Goal: Obtain resource: Obtain resource

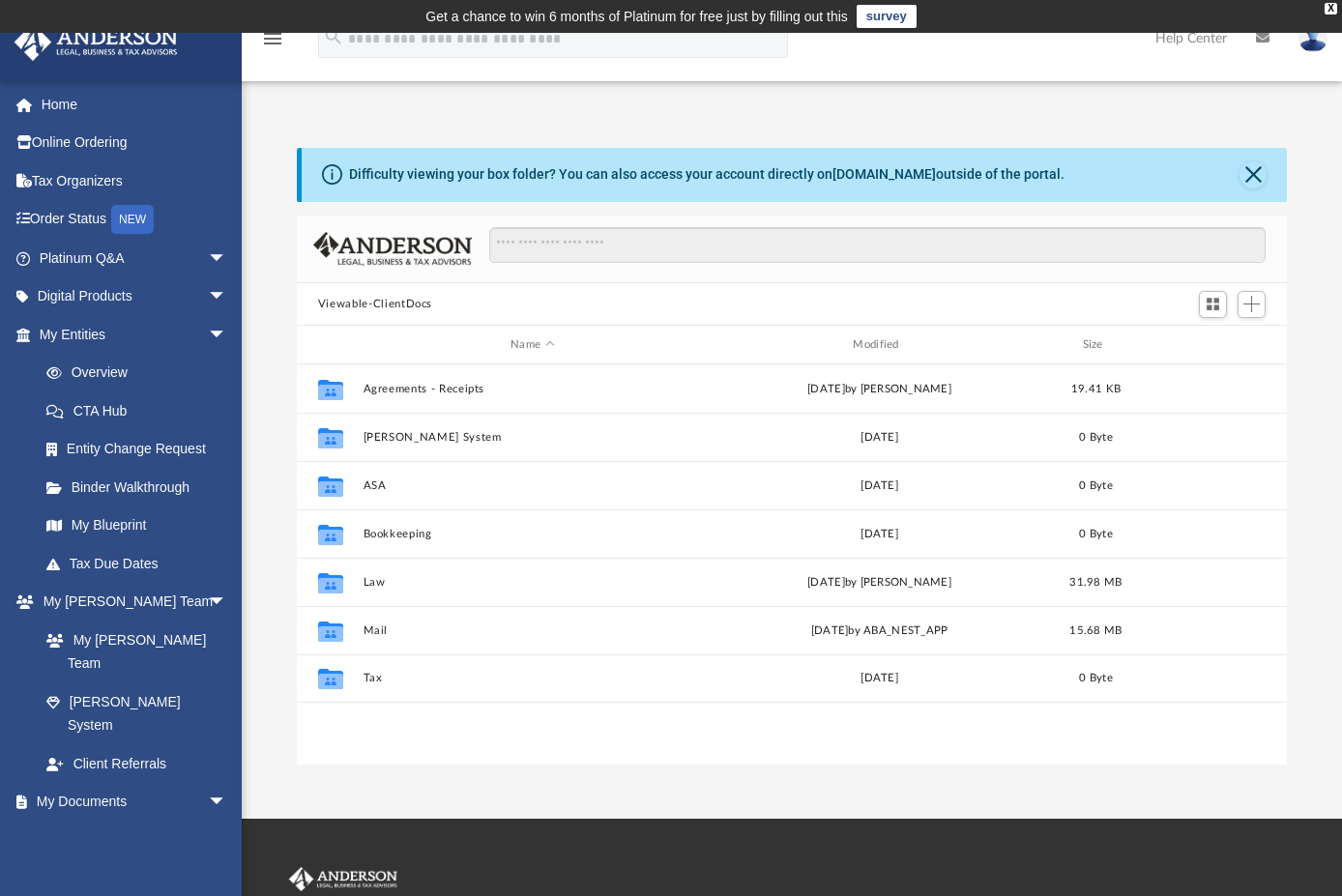
scroll to position [425, 975]
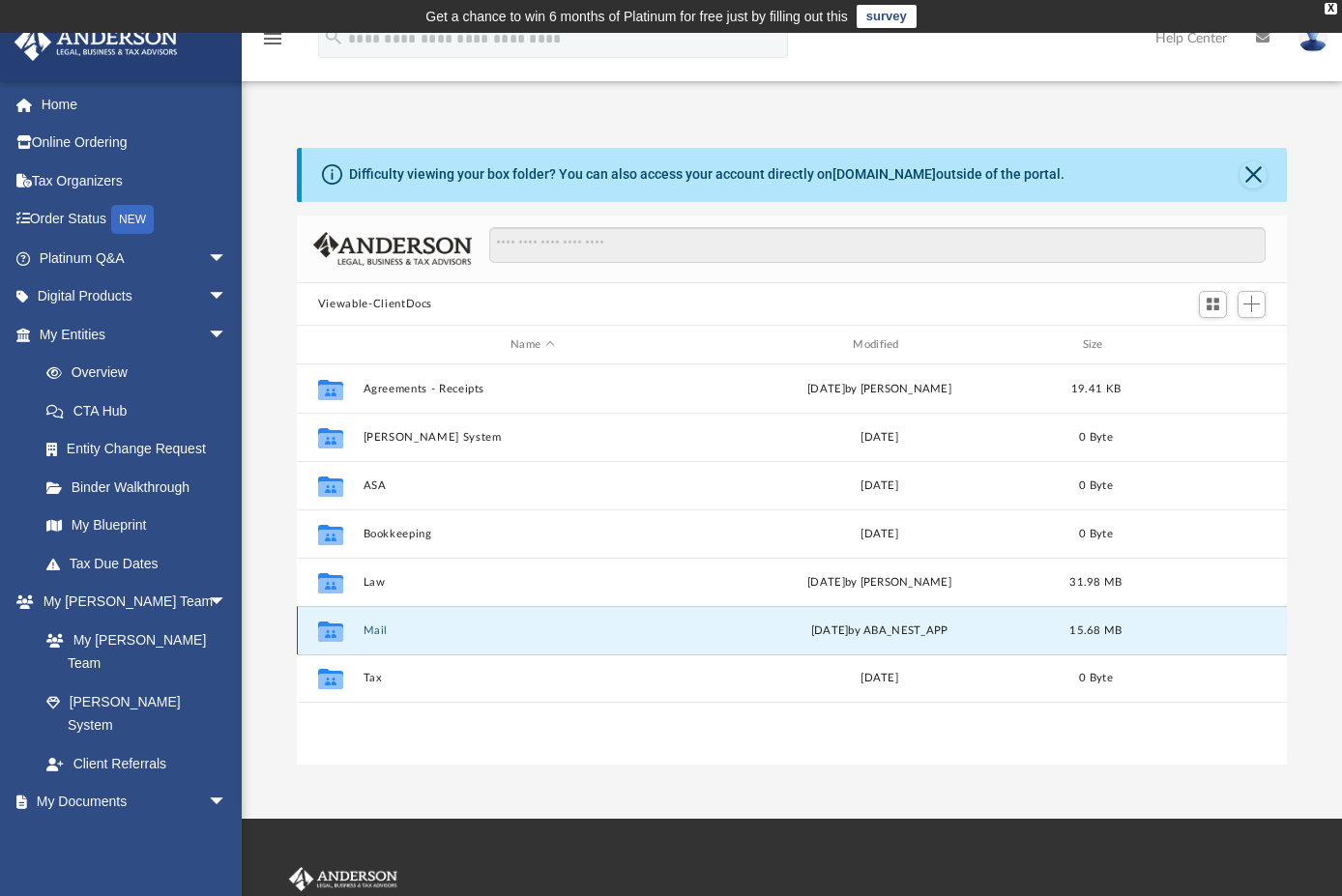
click at [371, 632] on button "Mail" at bounding box center [532, 630] width 338 height 13
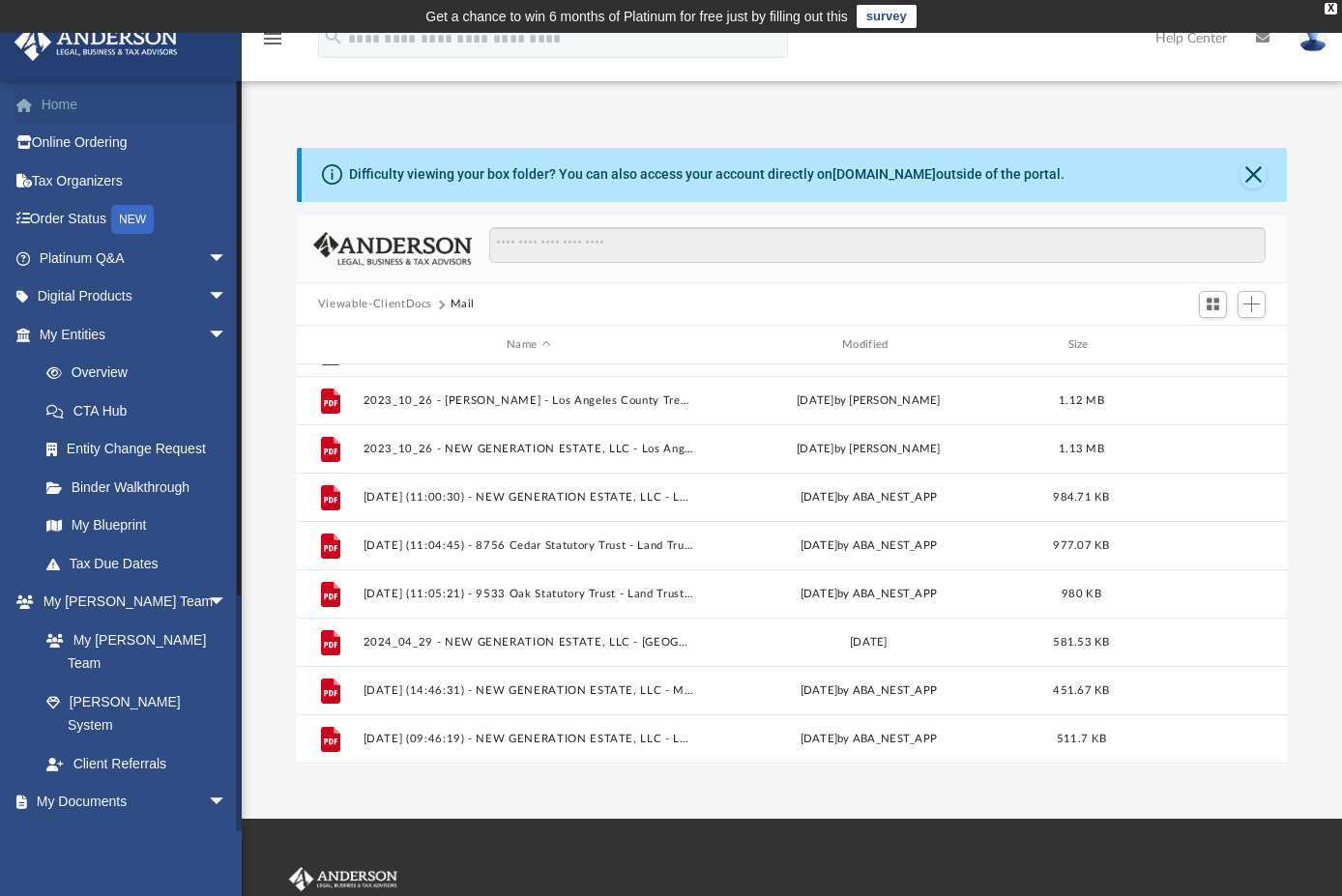
scroll to position [83, 0]
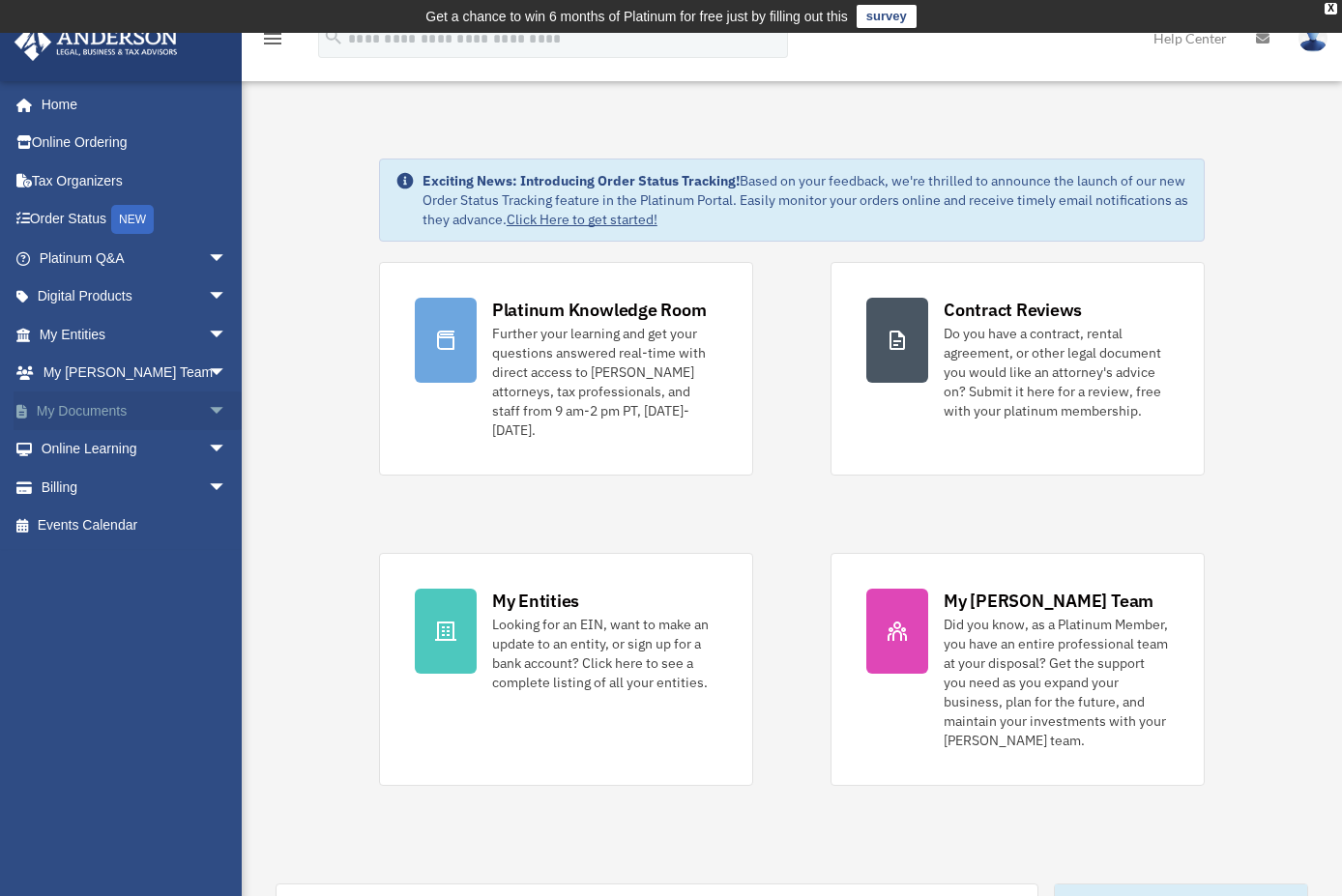
click at [208, 408] on span "arrow_drop_down" at bounding box center [228, 411] width 39 height 40
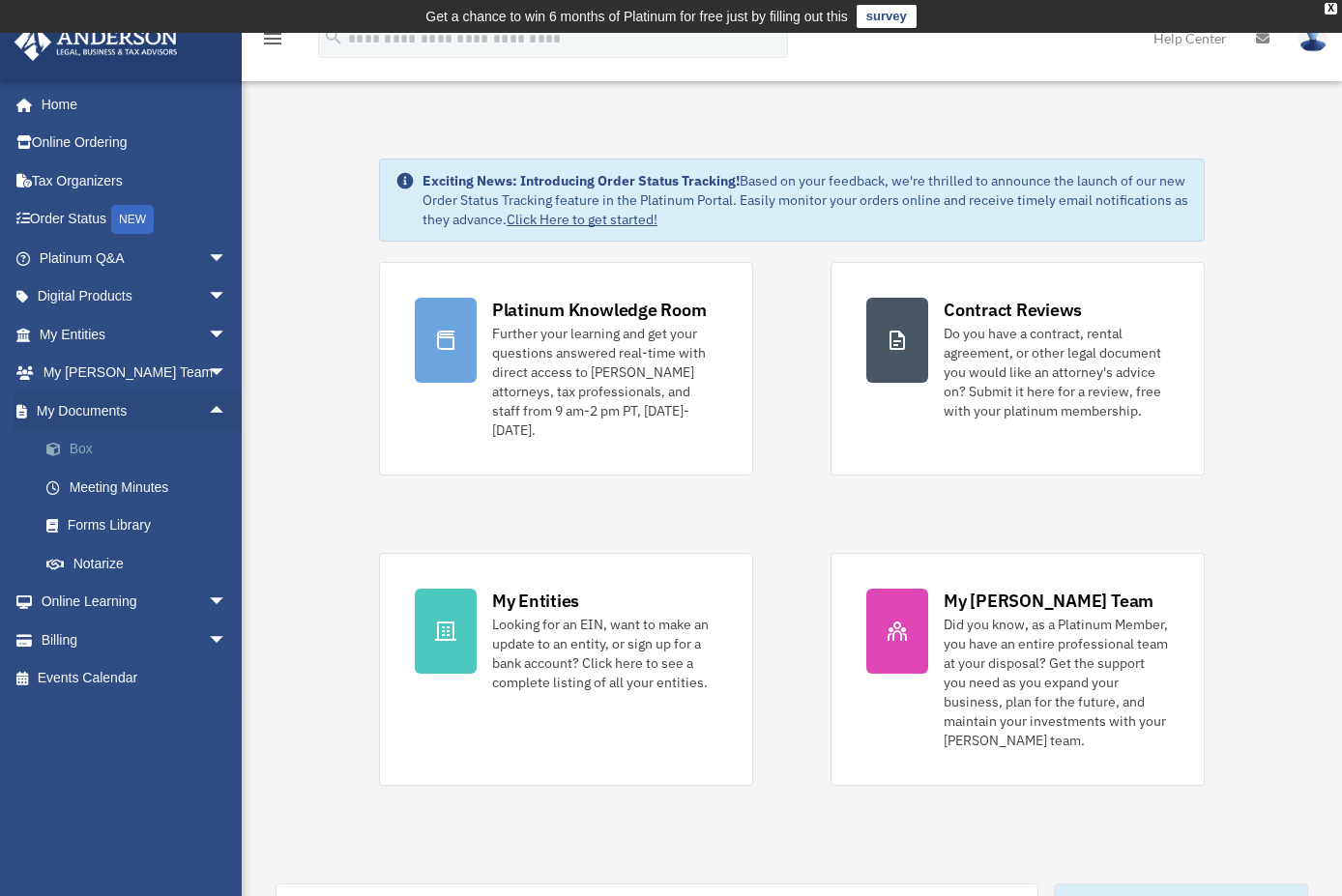
click at [88, 450] on link "Box" at bounding box center [142, 449] width 229 height 39
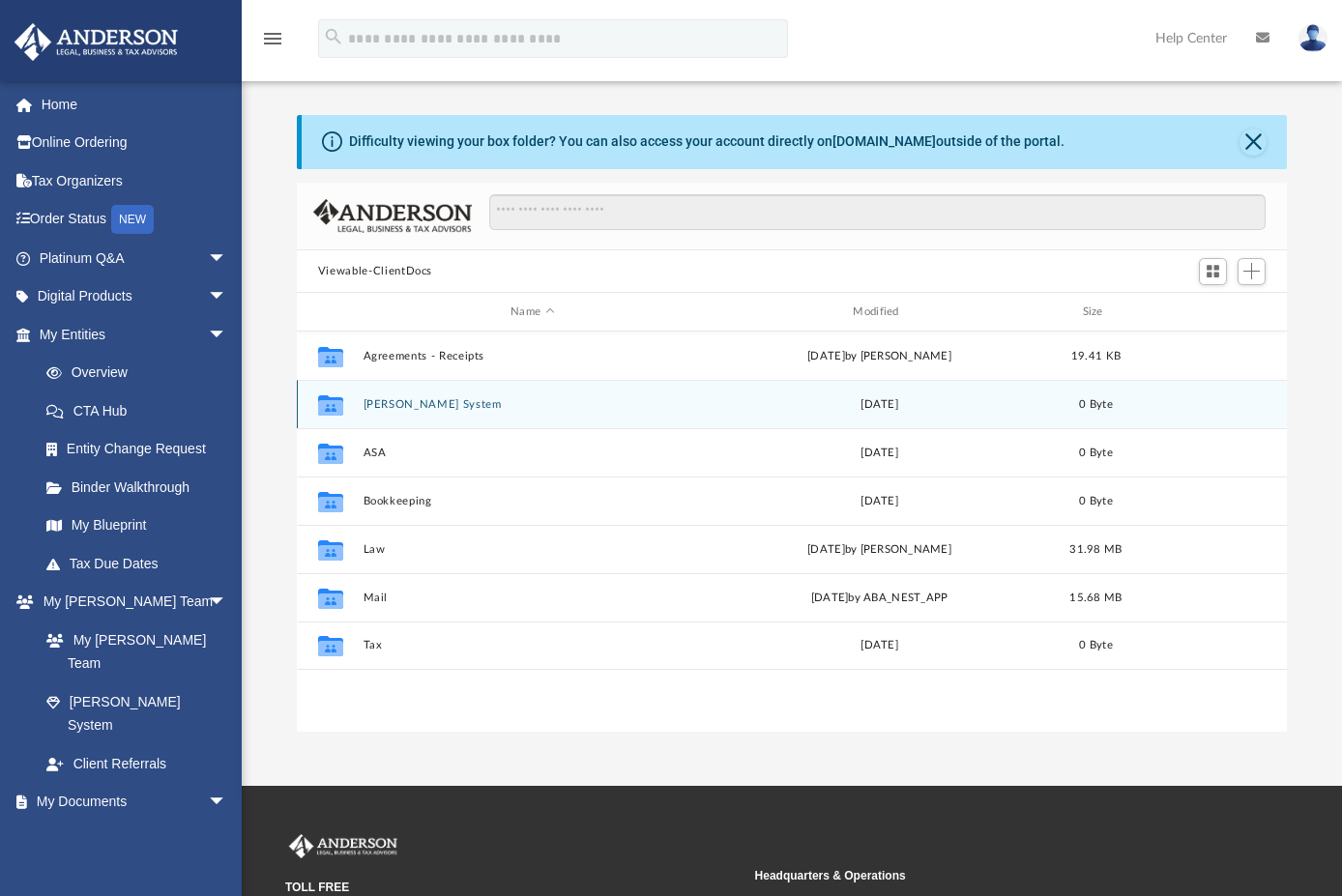
scroll to position [425, 975]
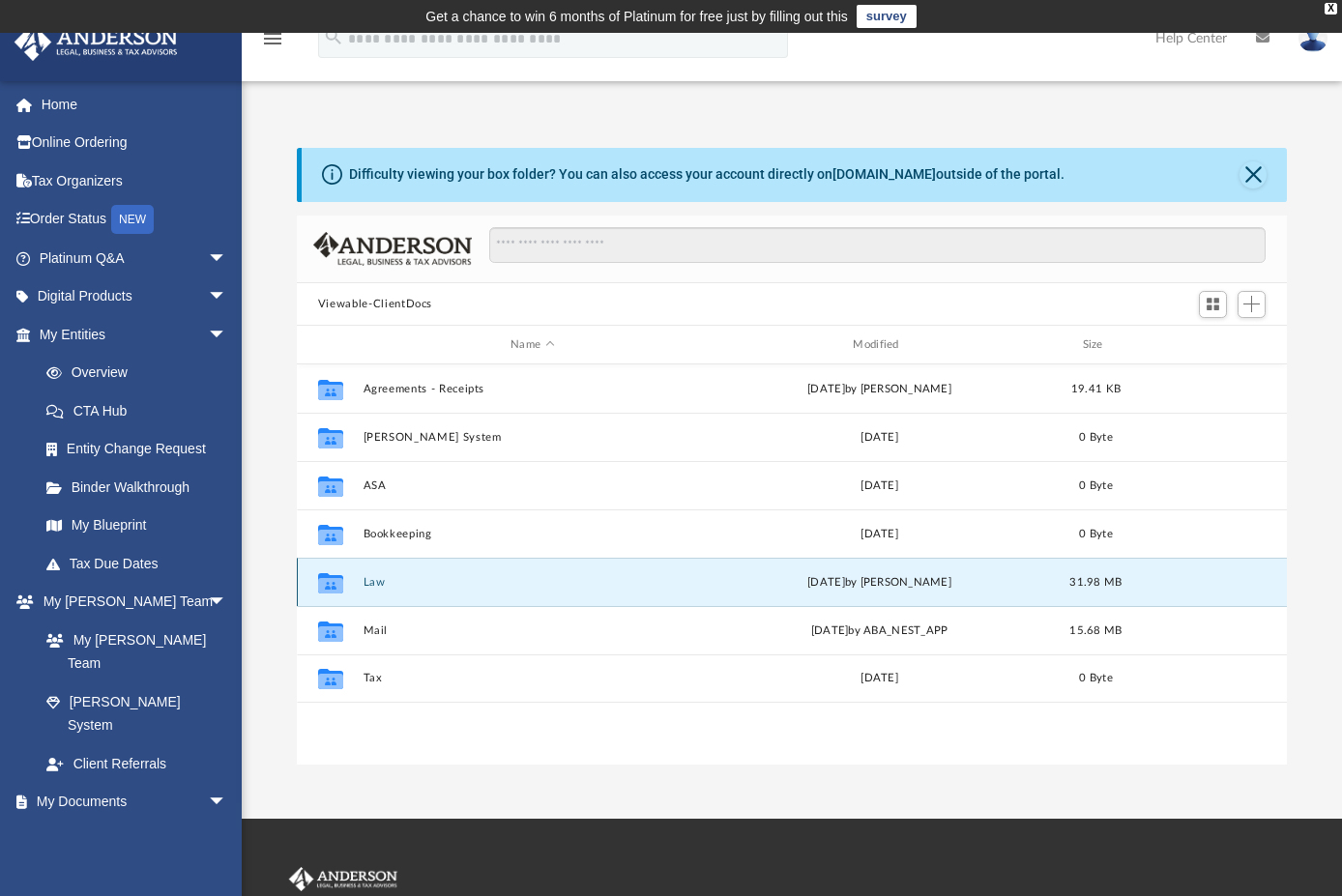
click at [371, 580] on button "Law" at bounding box center [532, 581] width 338 height 13
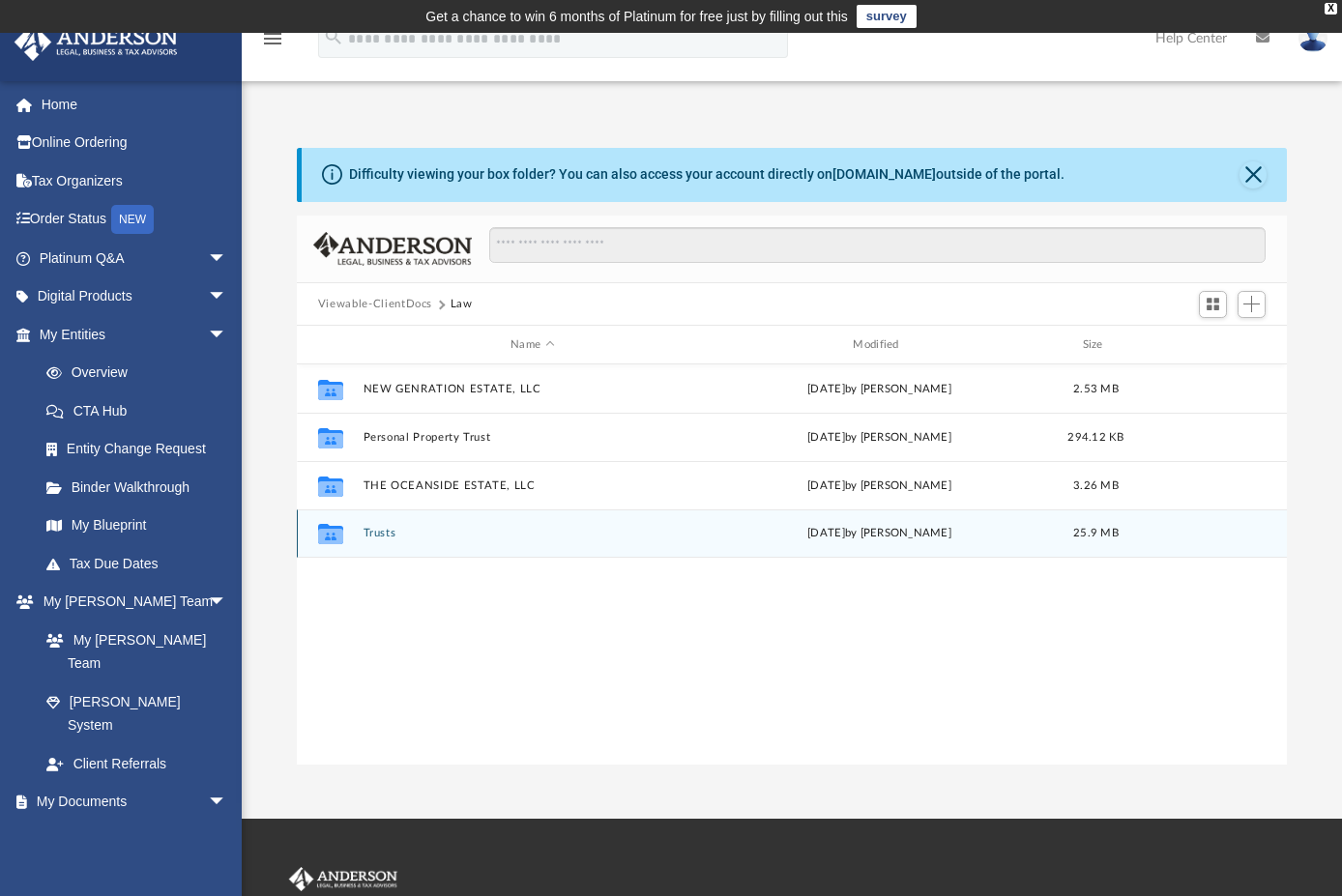
click at [385, 536] on button "Trusts" at bounding box center [532, 533] width 338 height 13
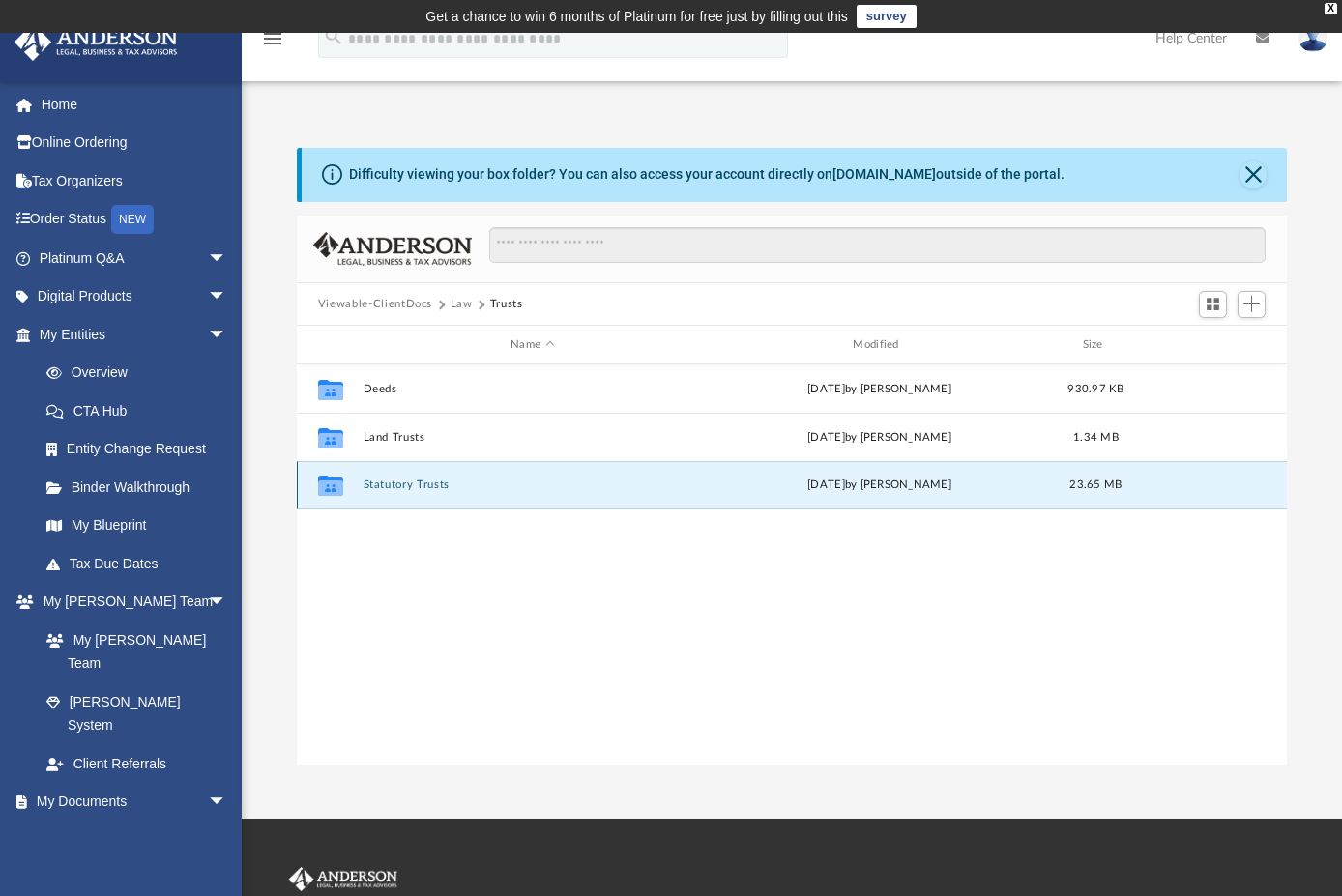
click at [398, 485] on button "Statutory Trusts" at bounding box center [532, 485] width 338 height 13
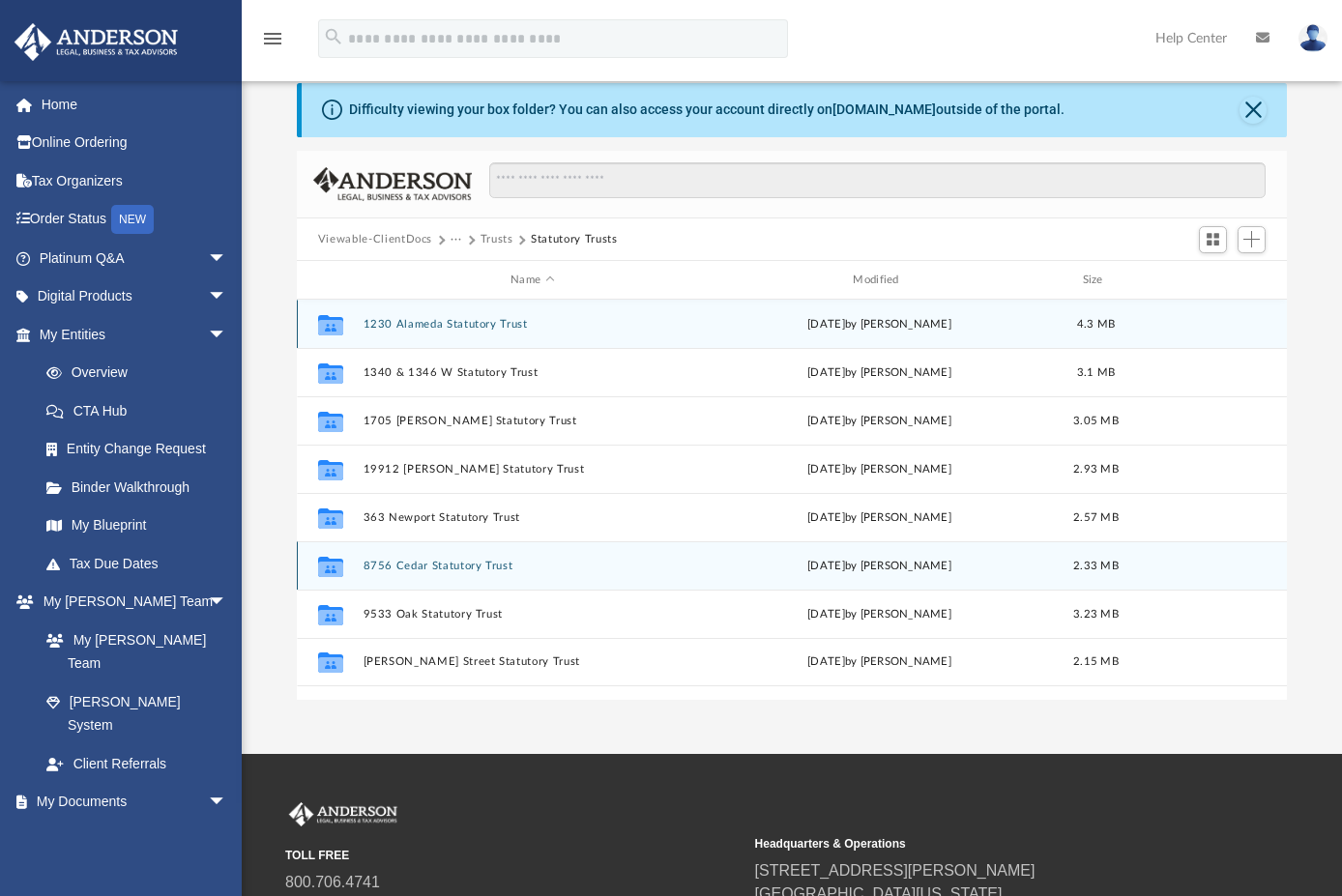
scroll to position [97, 0]
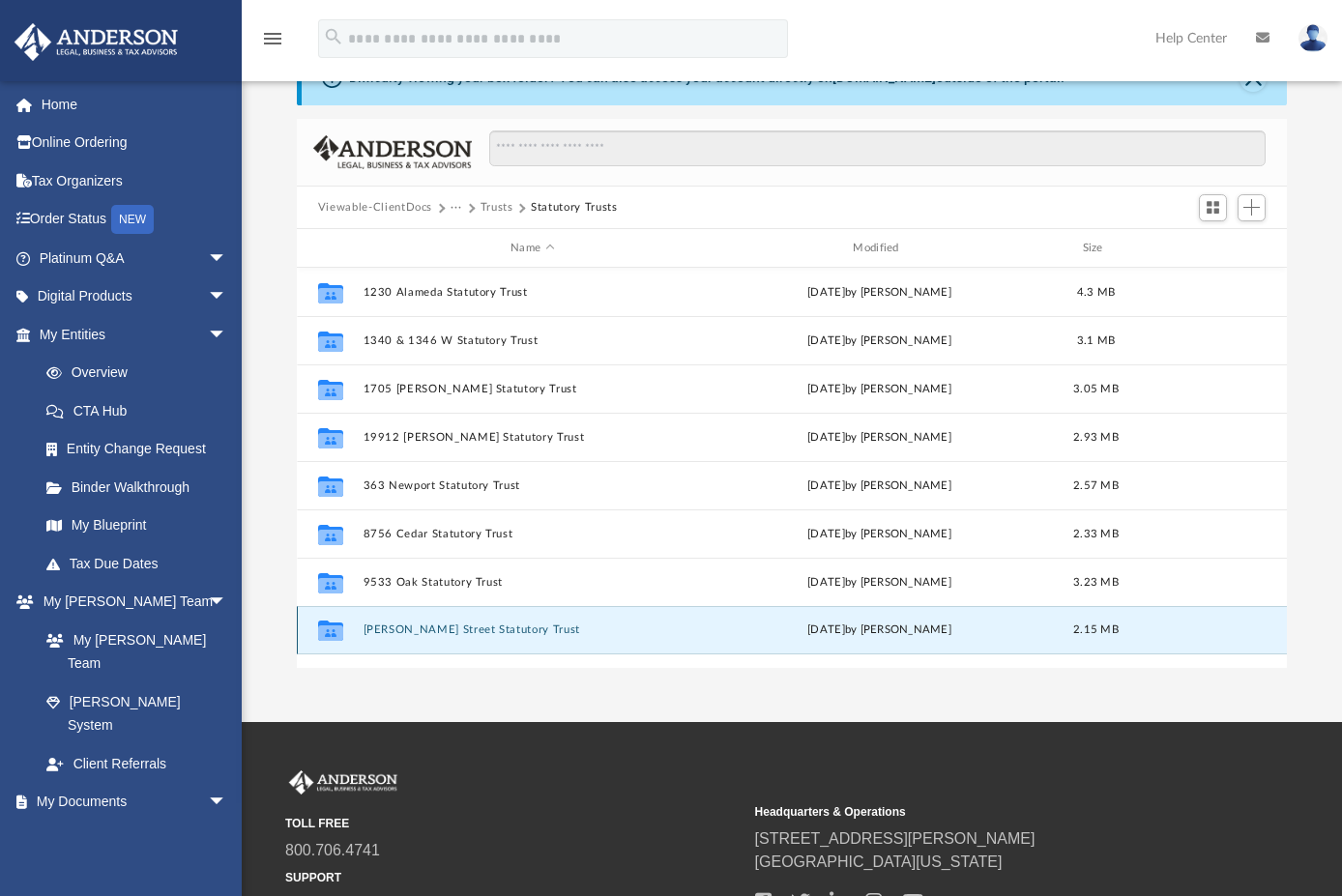
click at [442, 626] on button "[PERSON_NAME] Street Statutory Trust" at bounding box center [532, 629] width 338 height 13
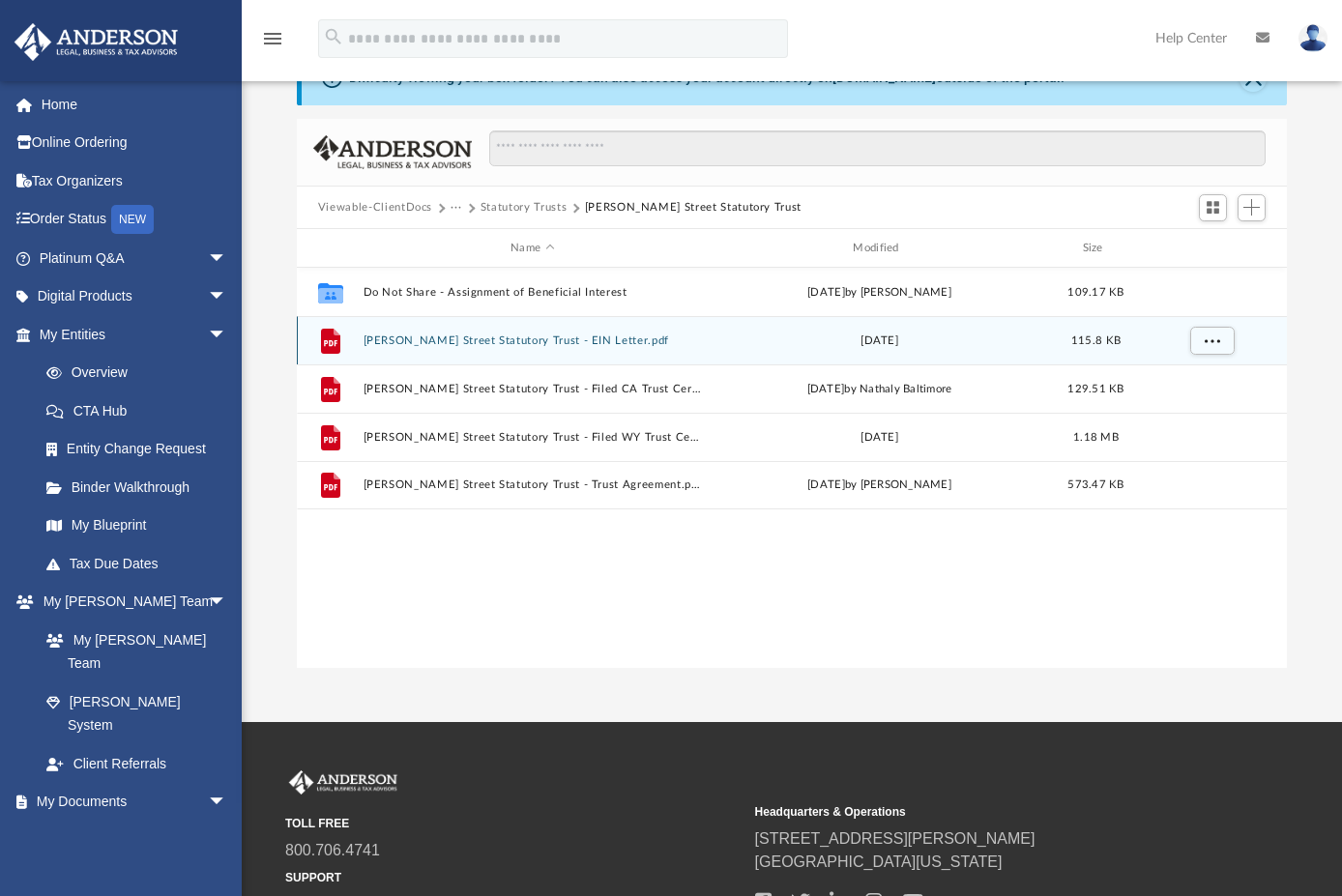
click at [572, 336] on button "[PERSON_NAME] Street Statutory Trust - EIN Letter.pdf" at bounding box center [532, 340] width 338 height 13
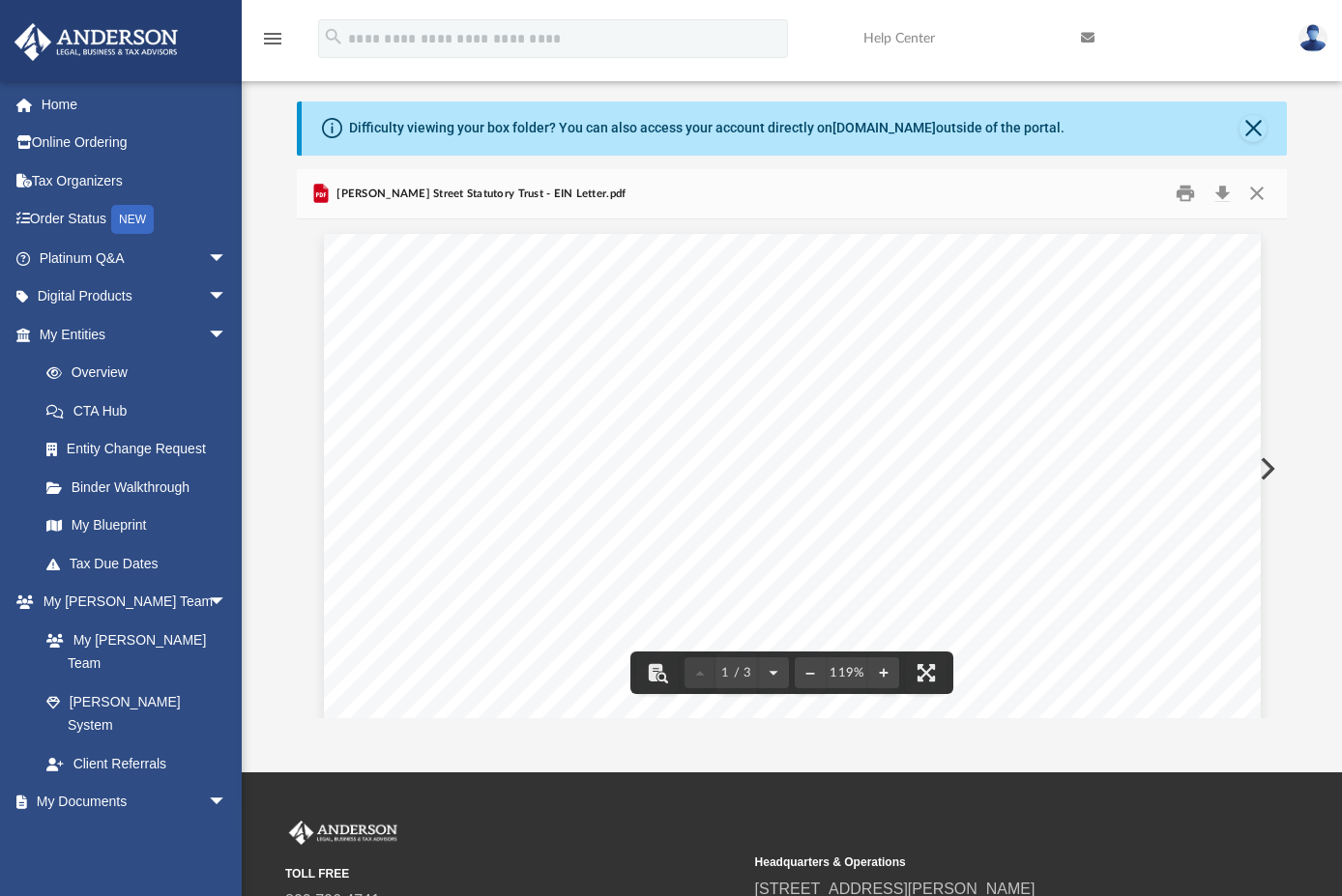
scroll to position [0, 0]
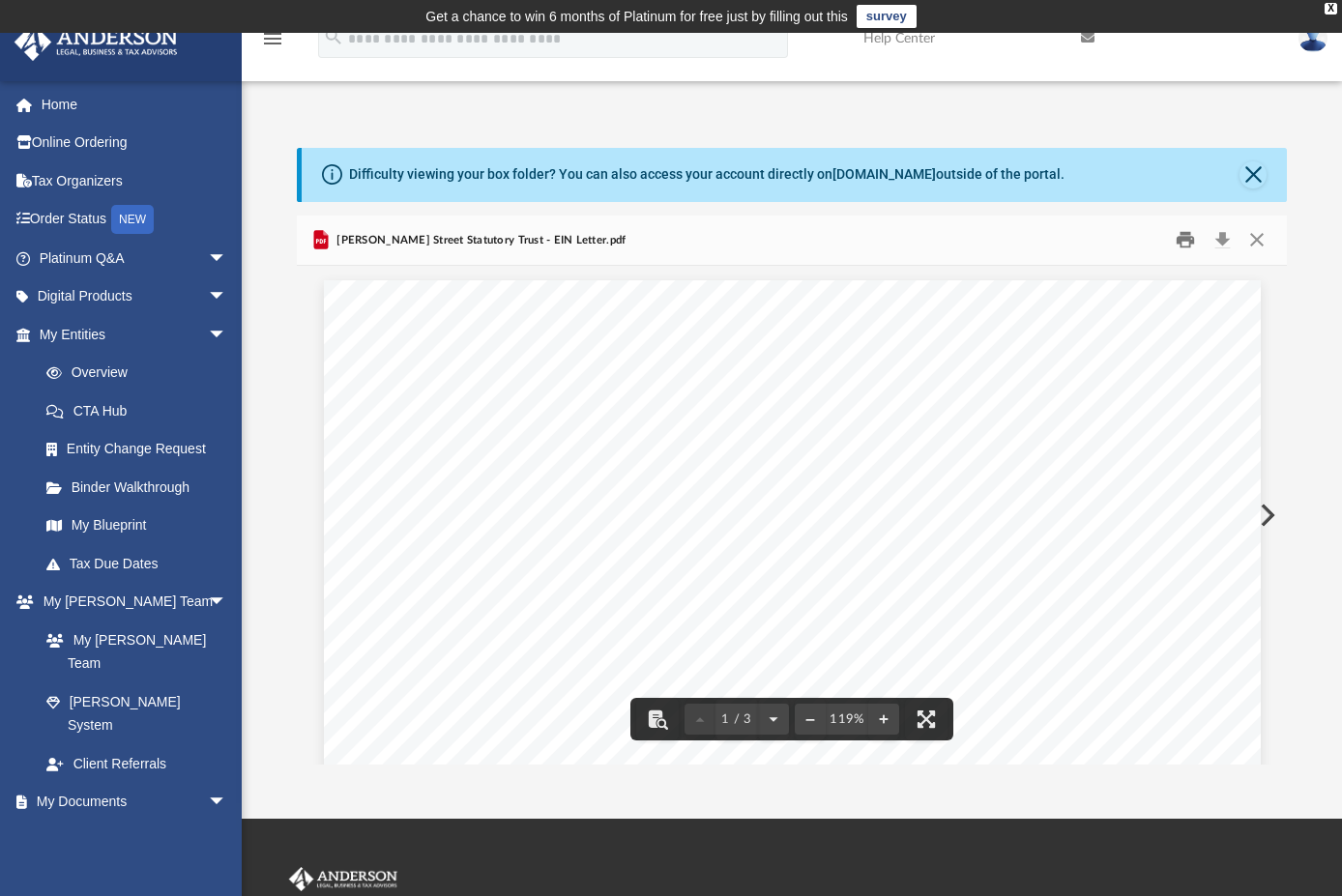
click at [1187, 242] on button "Print" at bounding box center [1187, 239] width 39 height 30
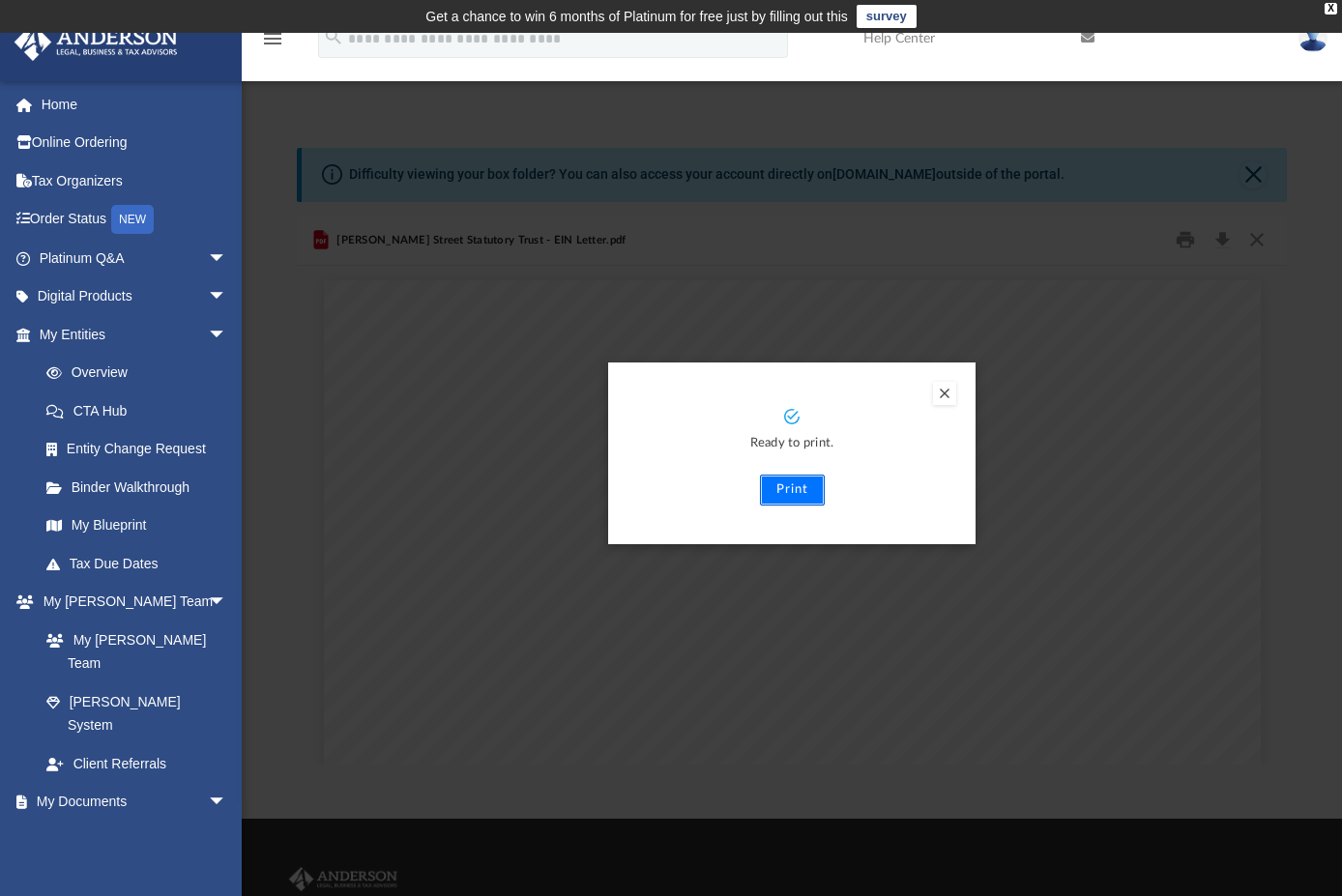
click at [791, 486] on button "Print" at bounding box center [792, 491] width 65 height 31
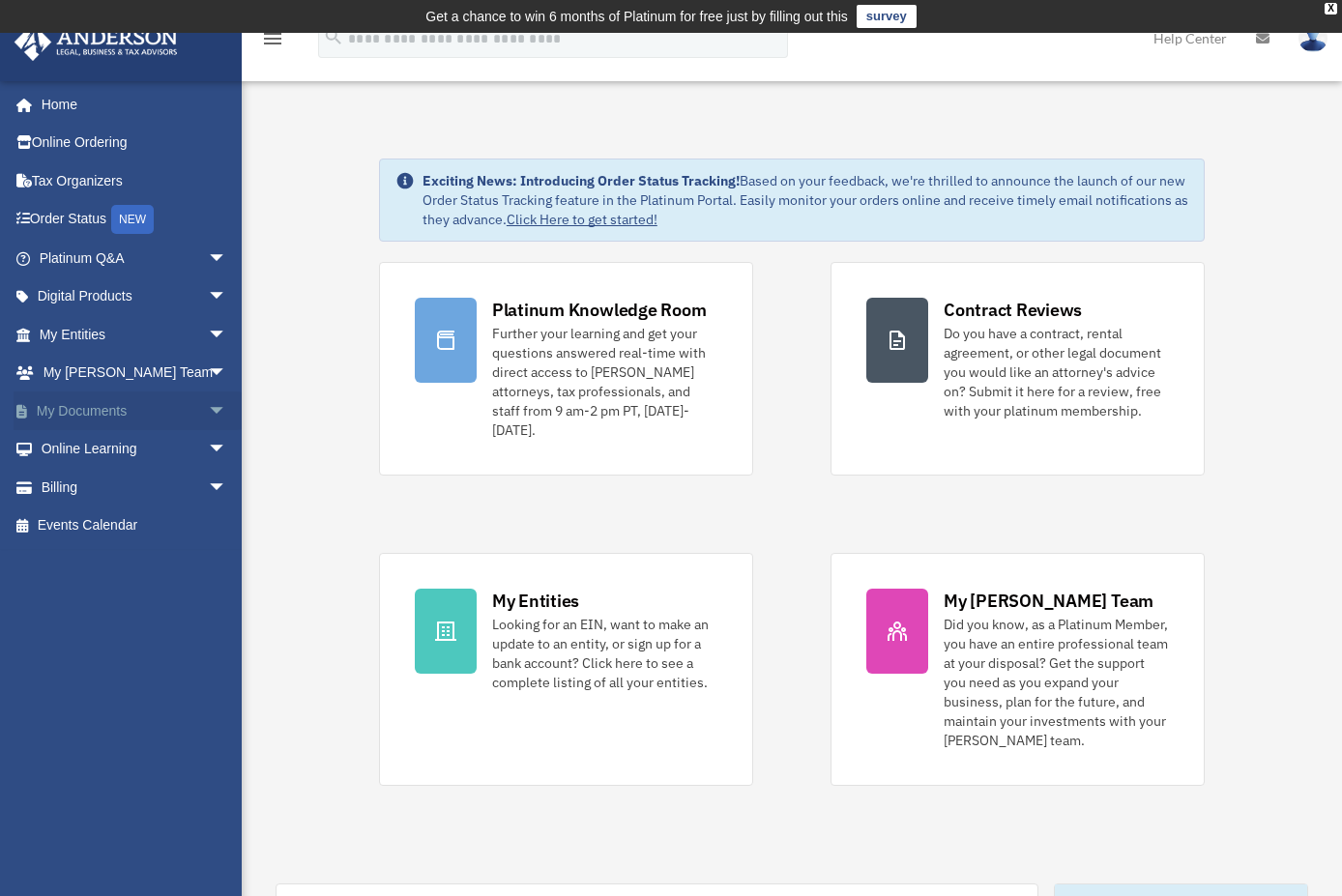
click at [208, 406] on span "arrow_drop_down" at bounding box center [228, 411] width 39 height 40
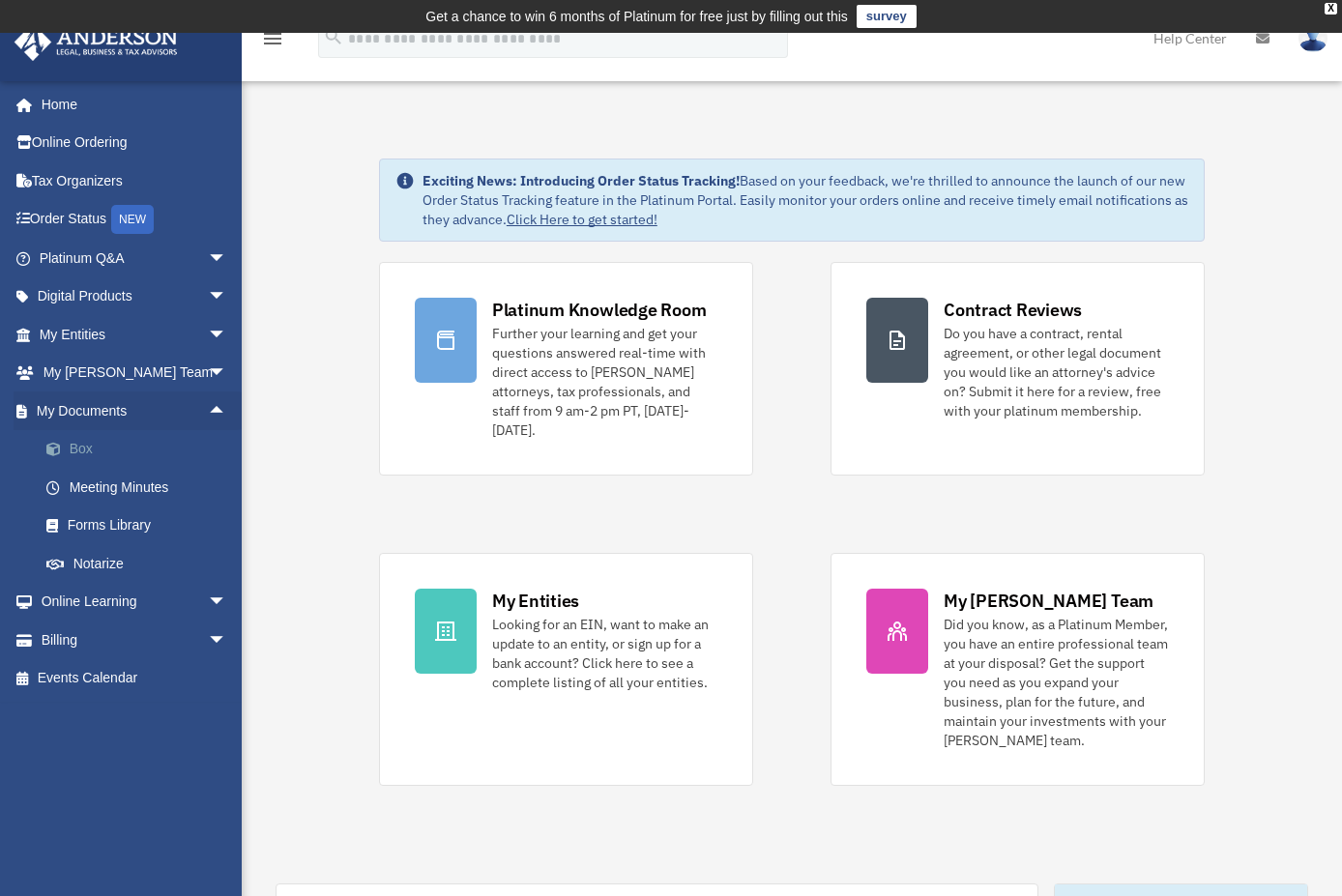
click at [85, 454] on link "Box" at bounding box center [142, 449] width 229 height 39
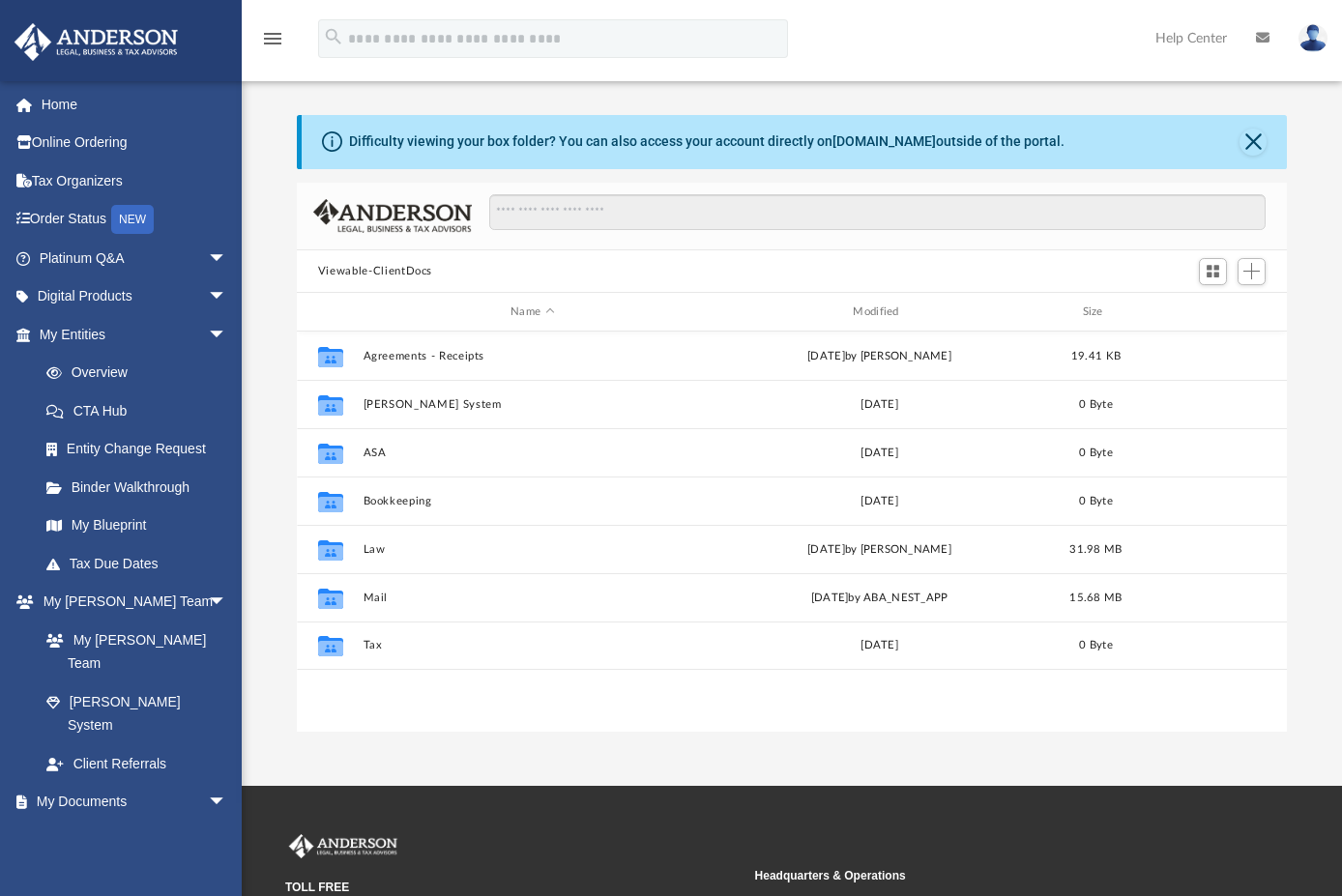
scroll to position [425, 975]
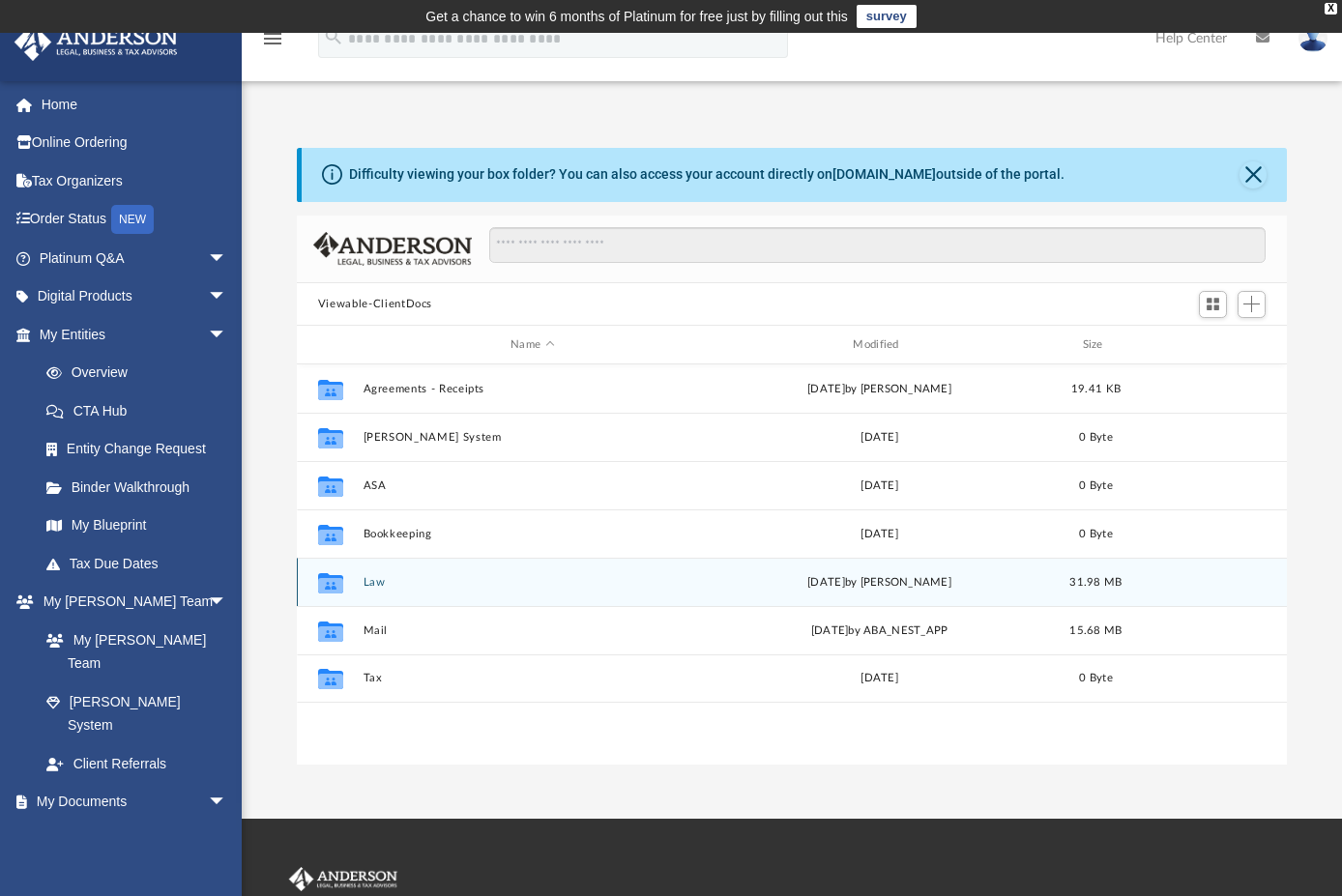
click at [369, 580] on button "Law" at bounding box center [532, 581] width 338 height 13
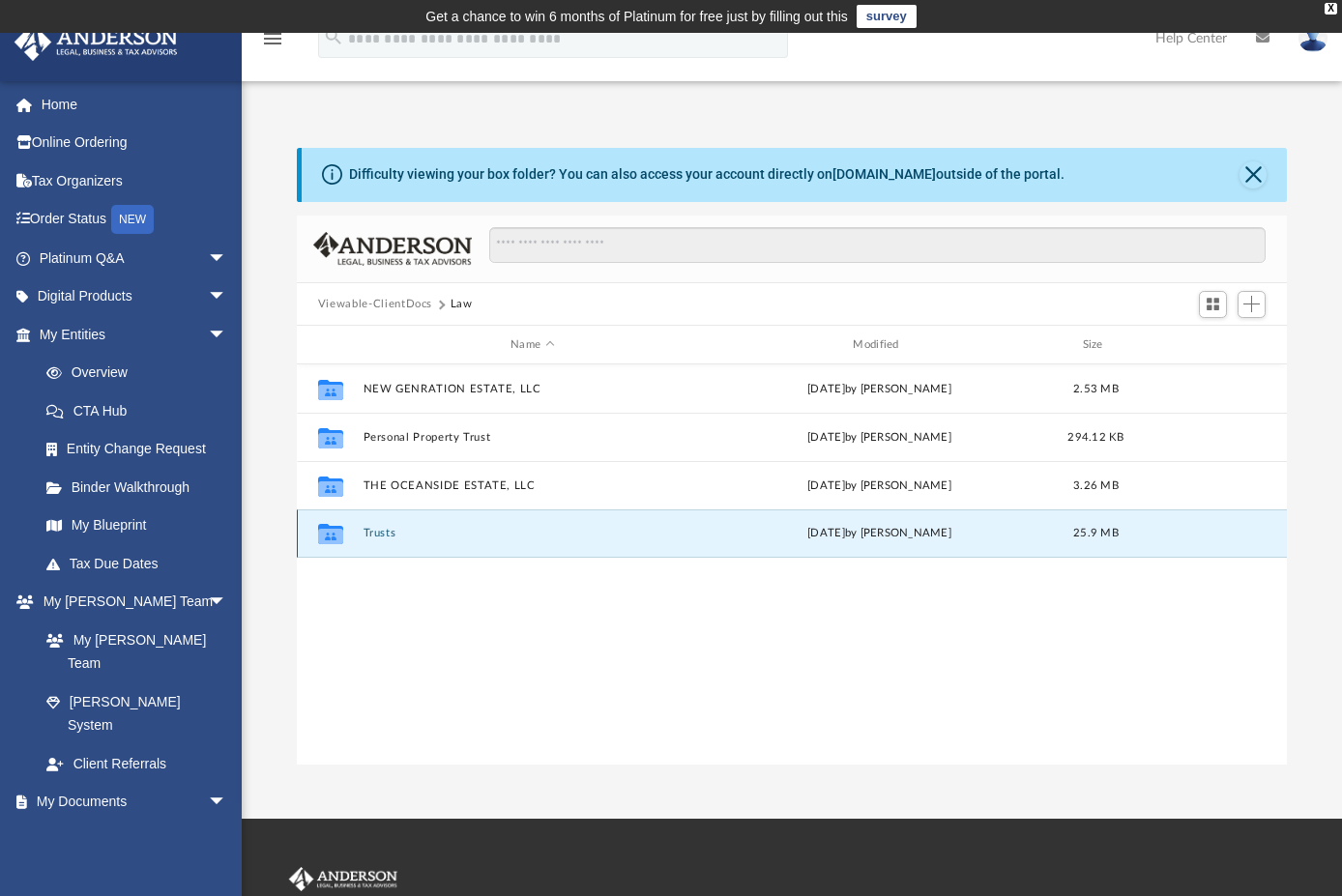
click at [390, 533] on button "Trusts" at bounding box center [532, 533] width 338 height 13
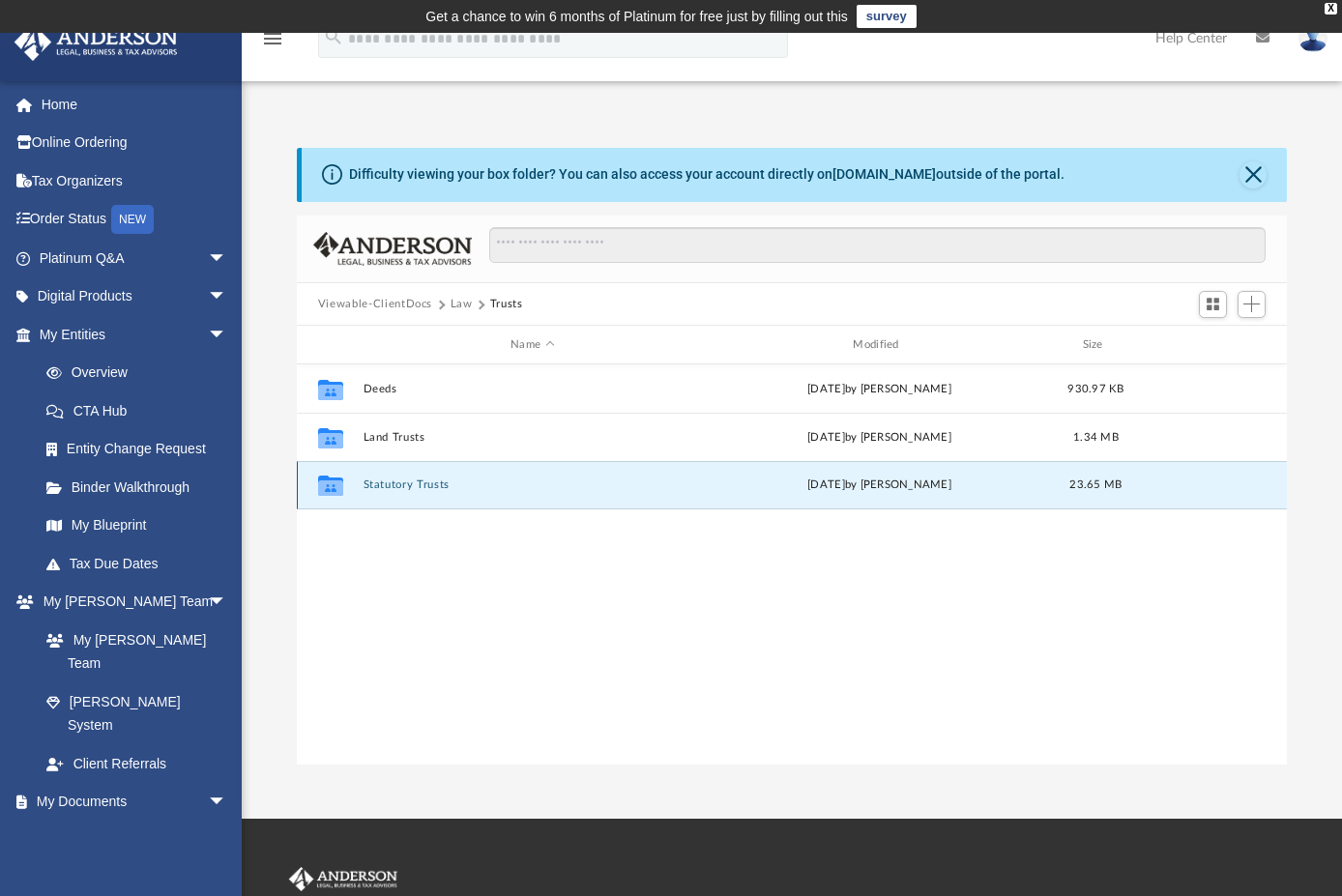
click at [390, 488] on button "Statutory Trusts" at bounding box center [532, 485] width 338 height 13
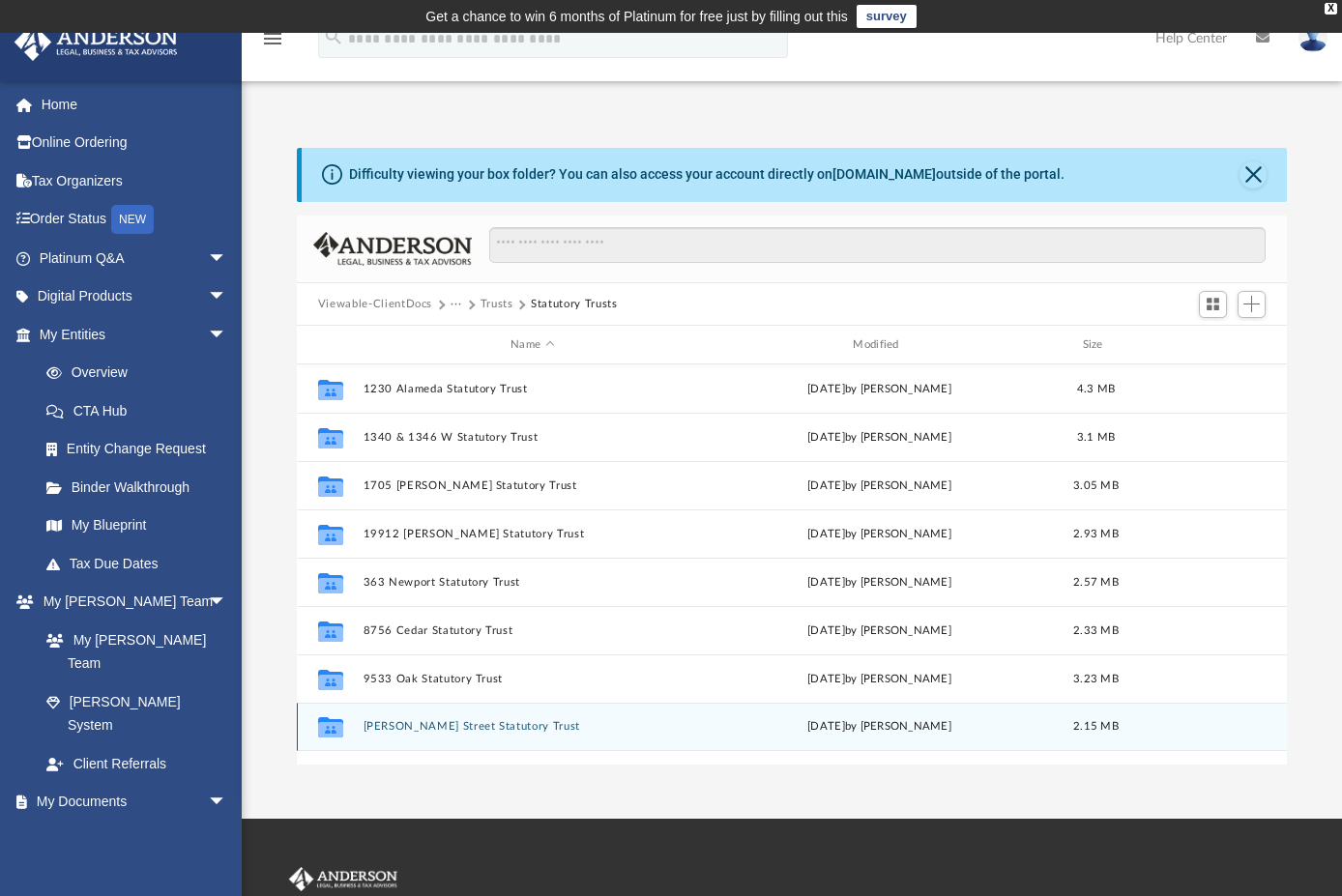
click at [412, 721] on button "[PERSON_NAME] Street Statutory Trust" at bounding box center [532, 726] width 338 height 13
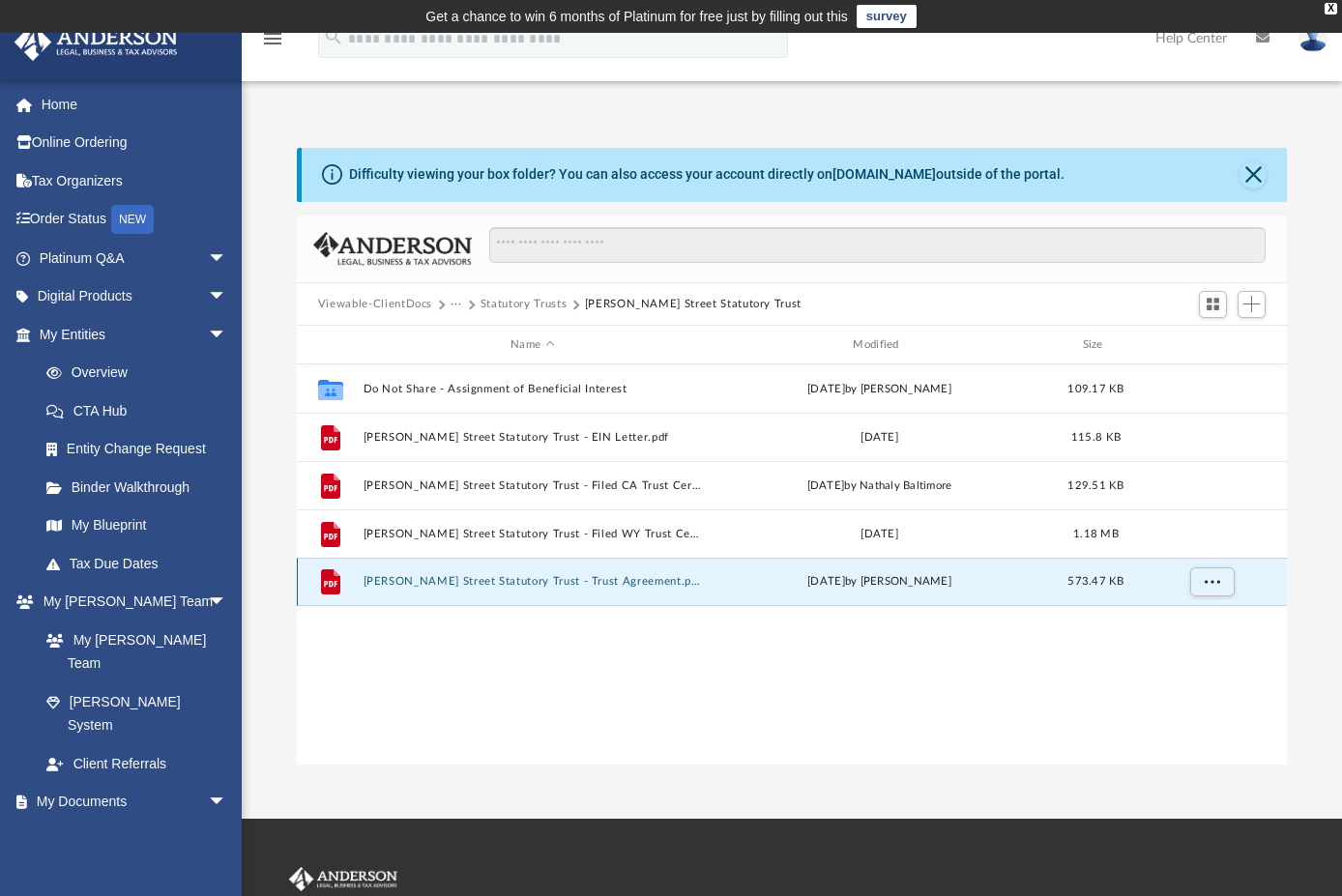
click at [480, 575] on button "[PERSON_NAME] Street Statutory Trust - Trust Agreement.pdf" at bounding box center [532, 580] width 338 height 13
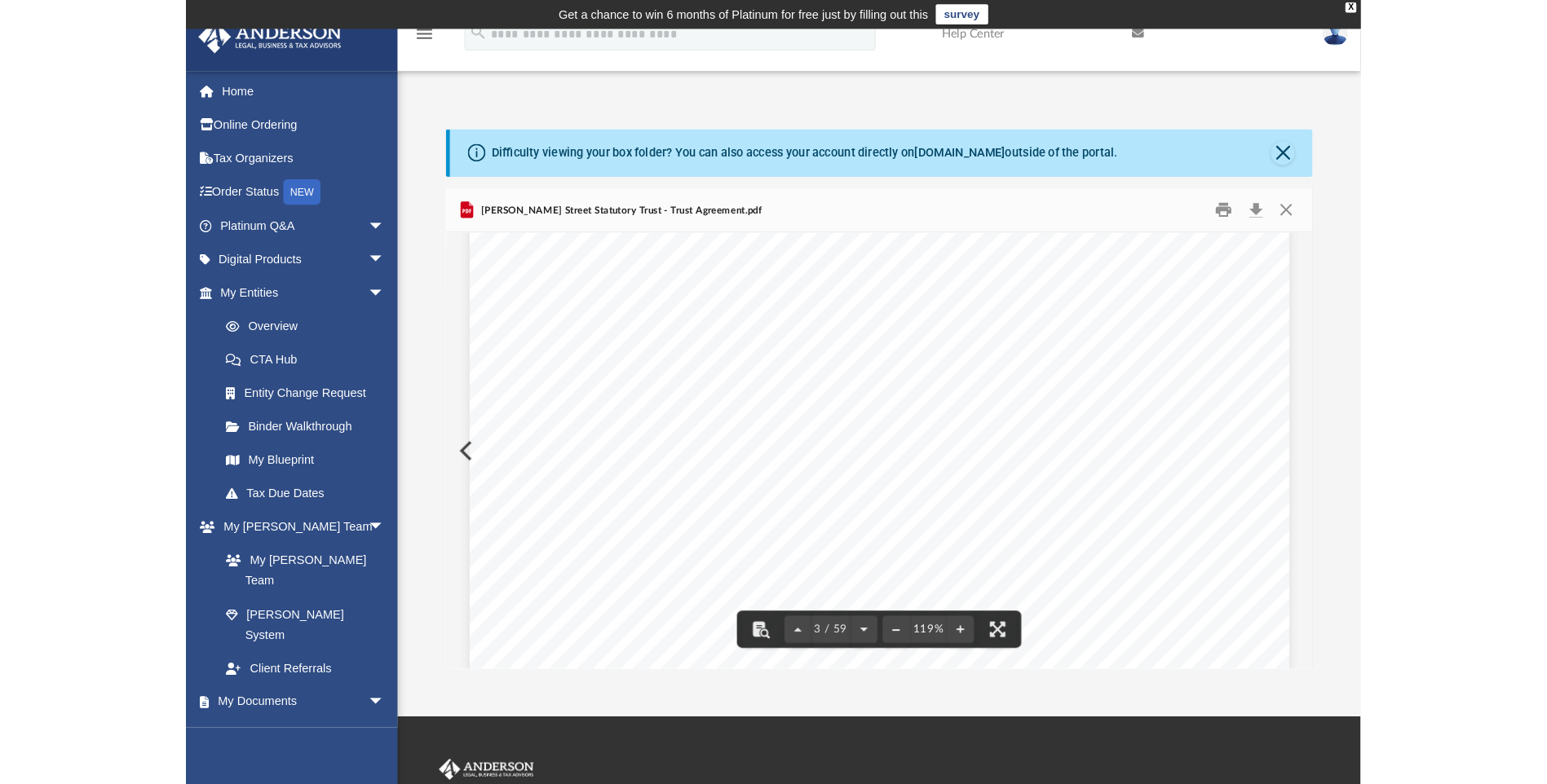
scroll to position [2201, 0]
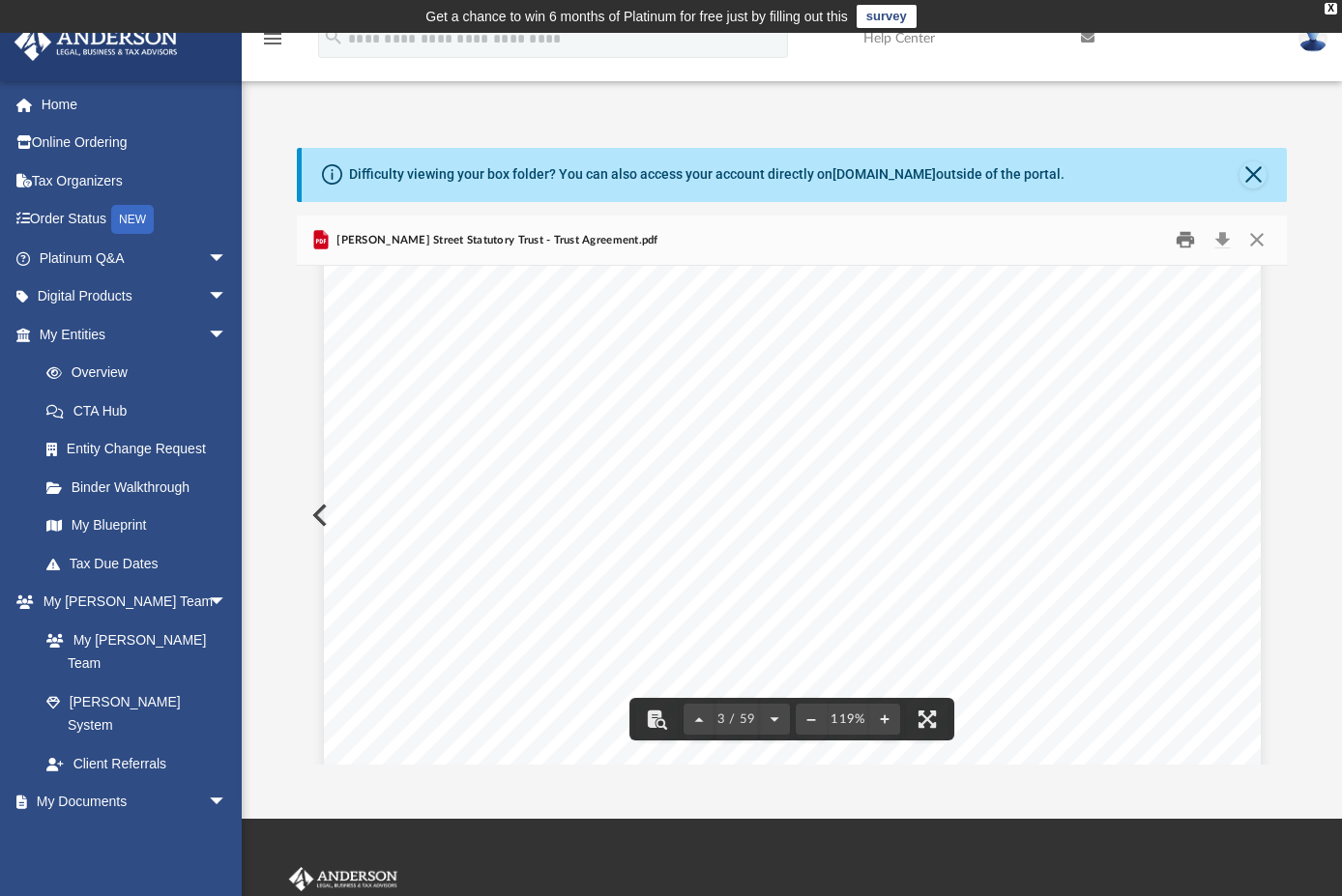
click at [1190, 234] on button "Print" at bounding box center [1187, 239] width 39 height 30
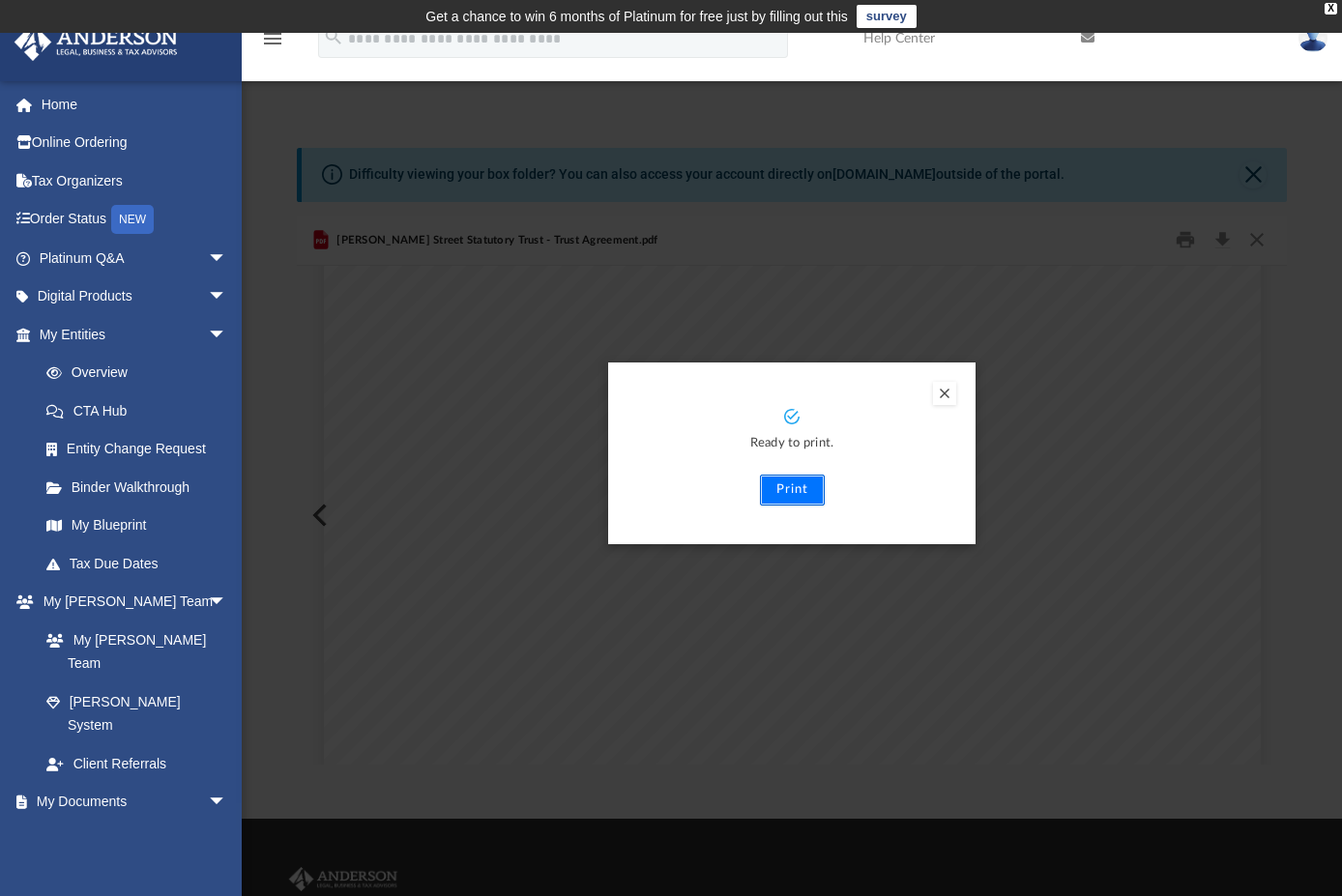
click at [801, 495] on button "Print" at bounding box center [792, 491] width 65 height 31
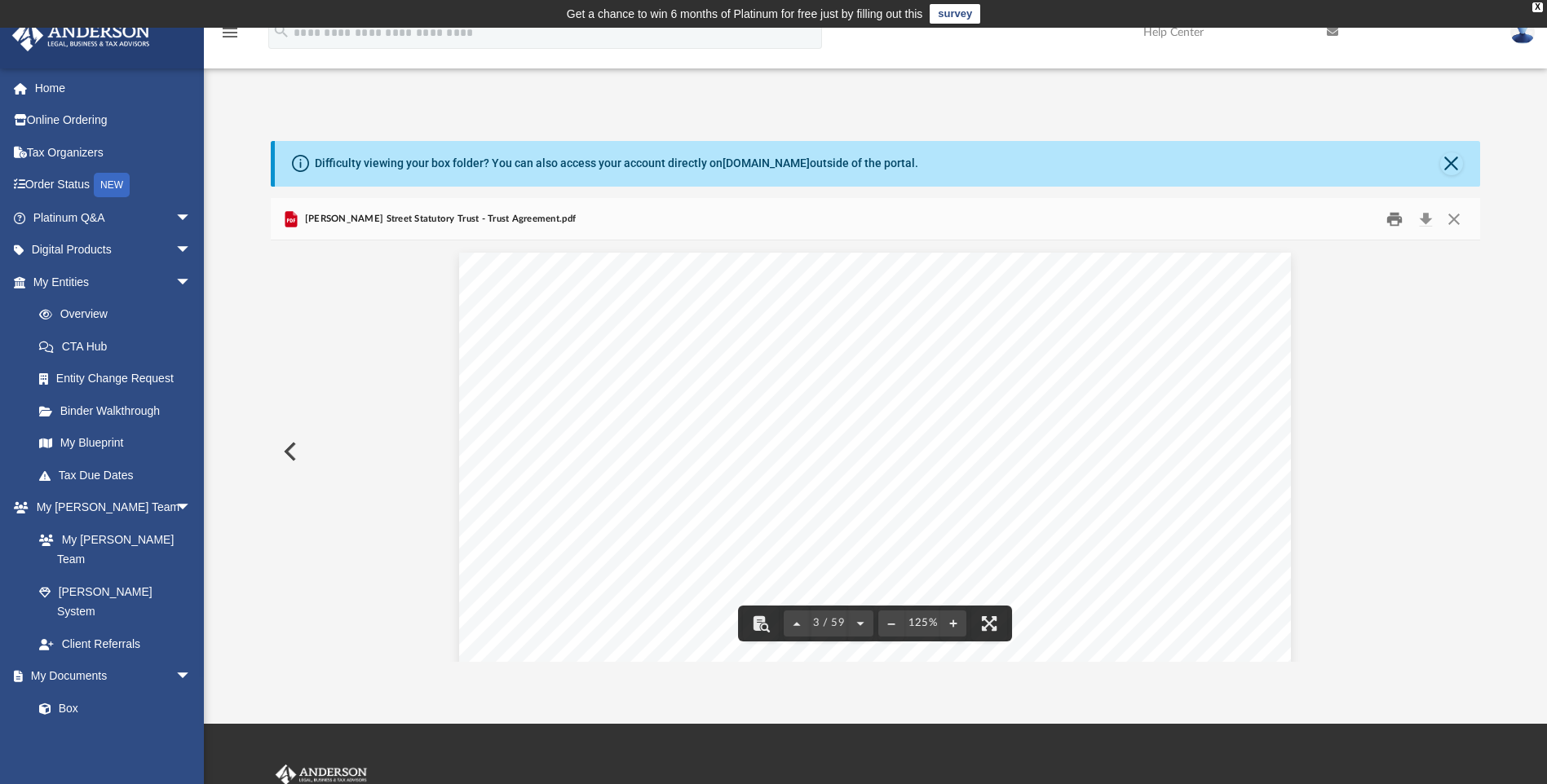
click at [1131, 214] on button "Print" at bounding box center [1394, 218] width 33 height 26
